Goal: Check status

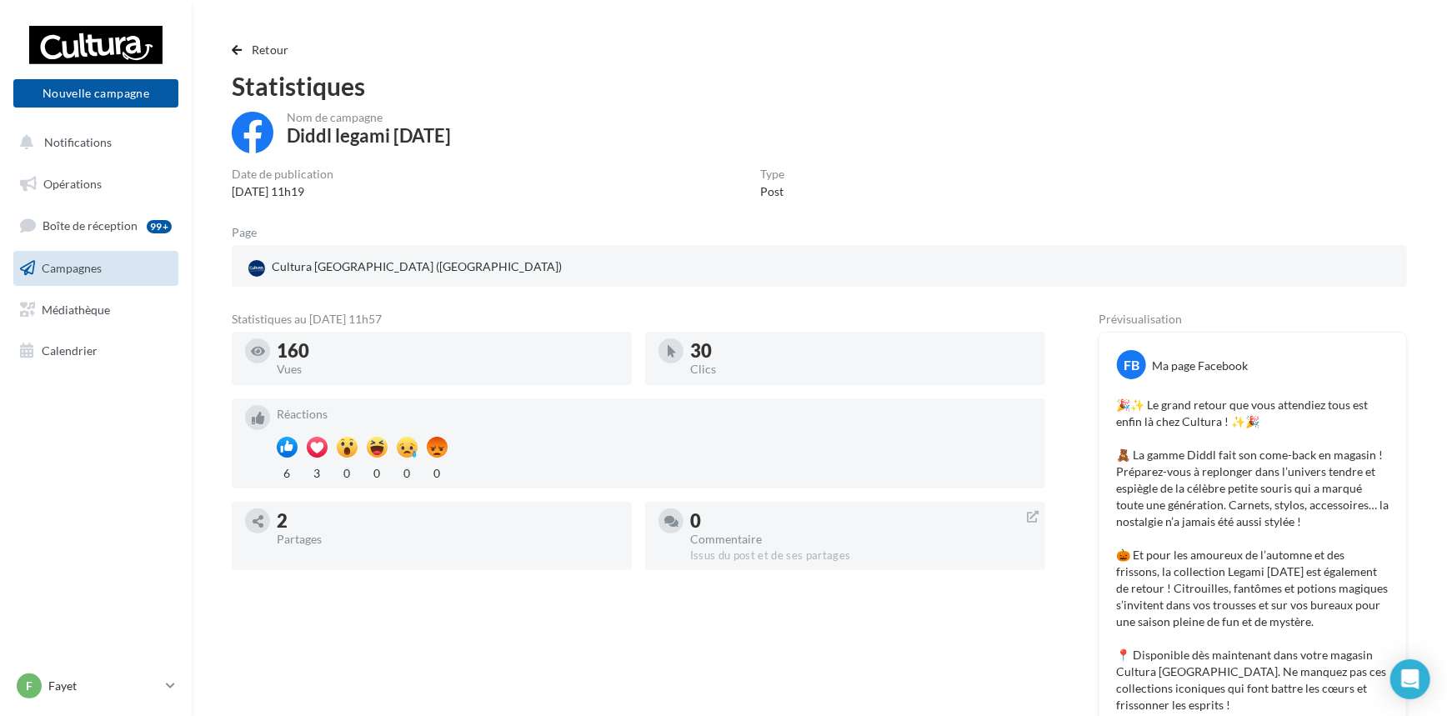
click at [80, 271] on span "Campagnes" at bounding box center [72, 268] width 60 height 14
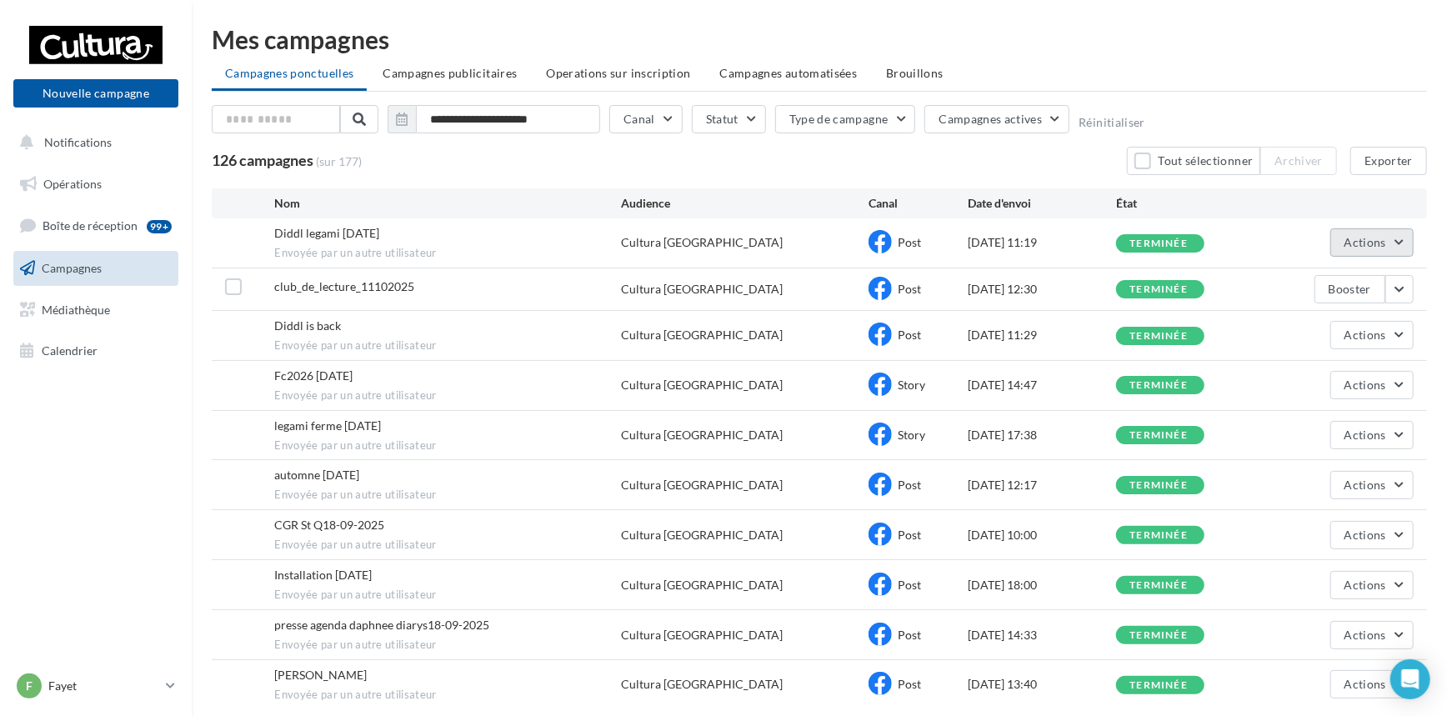
click at [1405, 238] on button "Actions" at bounding box center [1371, 242] width 83 height 28
click at [1370, 277] on button "Voir les résultats" at bounding box center [1330, 281] width 167 height 43
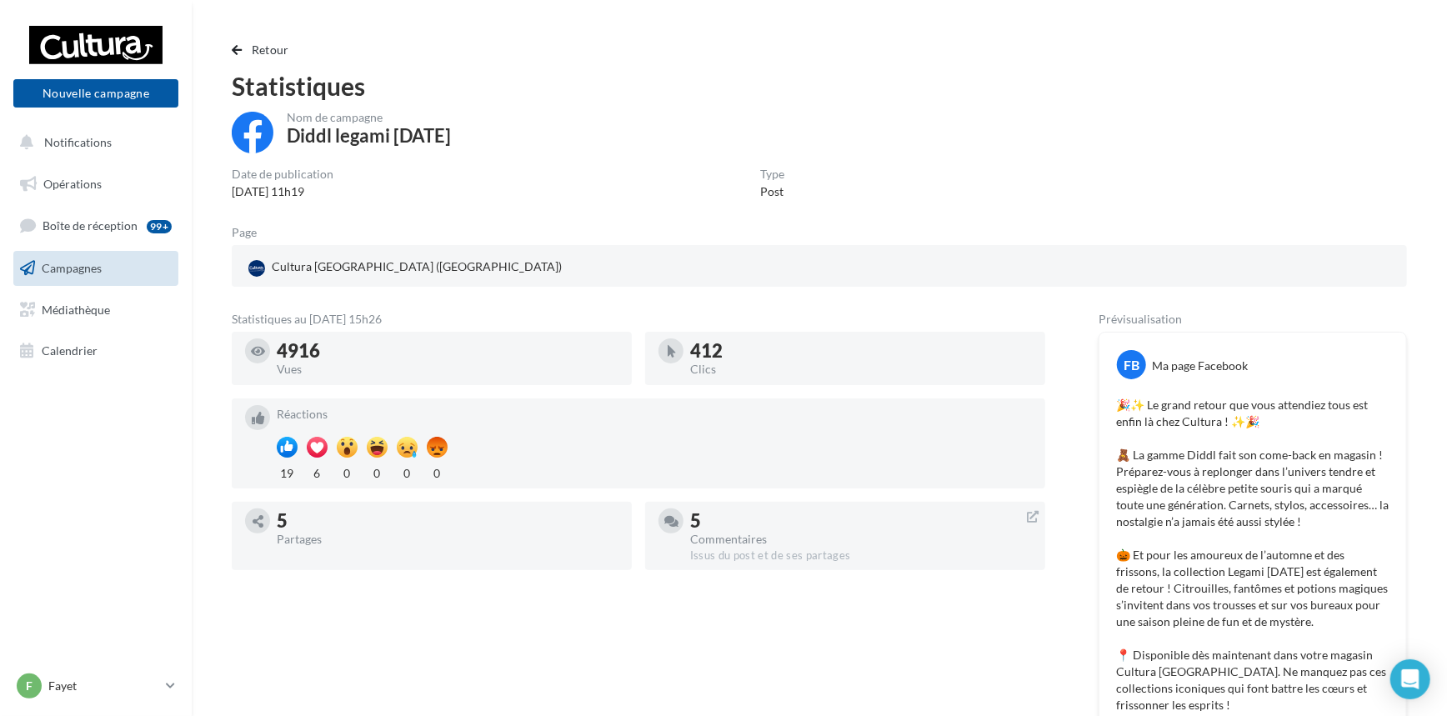
drag, startPoint x: 281, startPoint y: 649, endPoint x: 267, endPoint y: 657, distance: 16.0
click at [278, 649] on div "Statistiques au 08 octobre 2025 - 15h26 4916 Vues 412 Clics Réactions 19 6 0 0 …" at bounding box center [638, 713] width 813 height 801
